Goal: Task Accomplishment & Management: Manage account settings

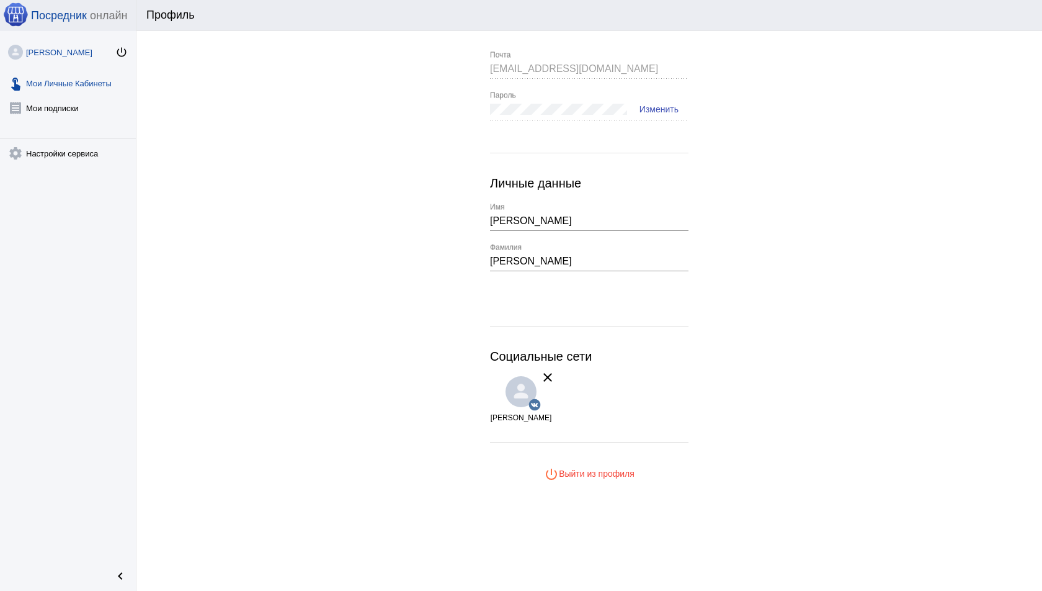
click at [84, 92] on link "touch_app Мои Личные Кабинеты" at bounding box center [68, 80] width 136 height 25
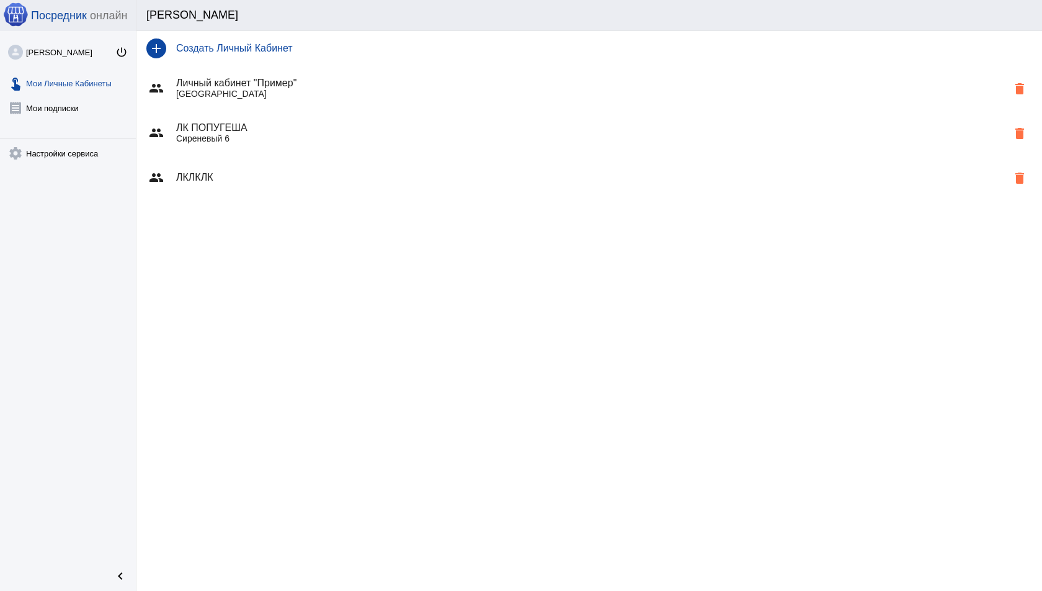
click at [362, 186] on div "group ЛКЛКЛК delete" at bounding box center [590, 177] width 906 height 45
